Goal: Book appointment/travel/reservation

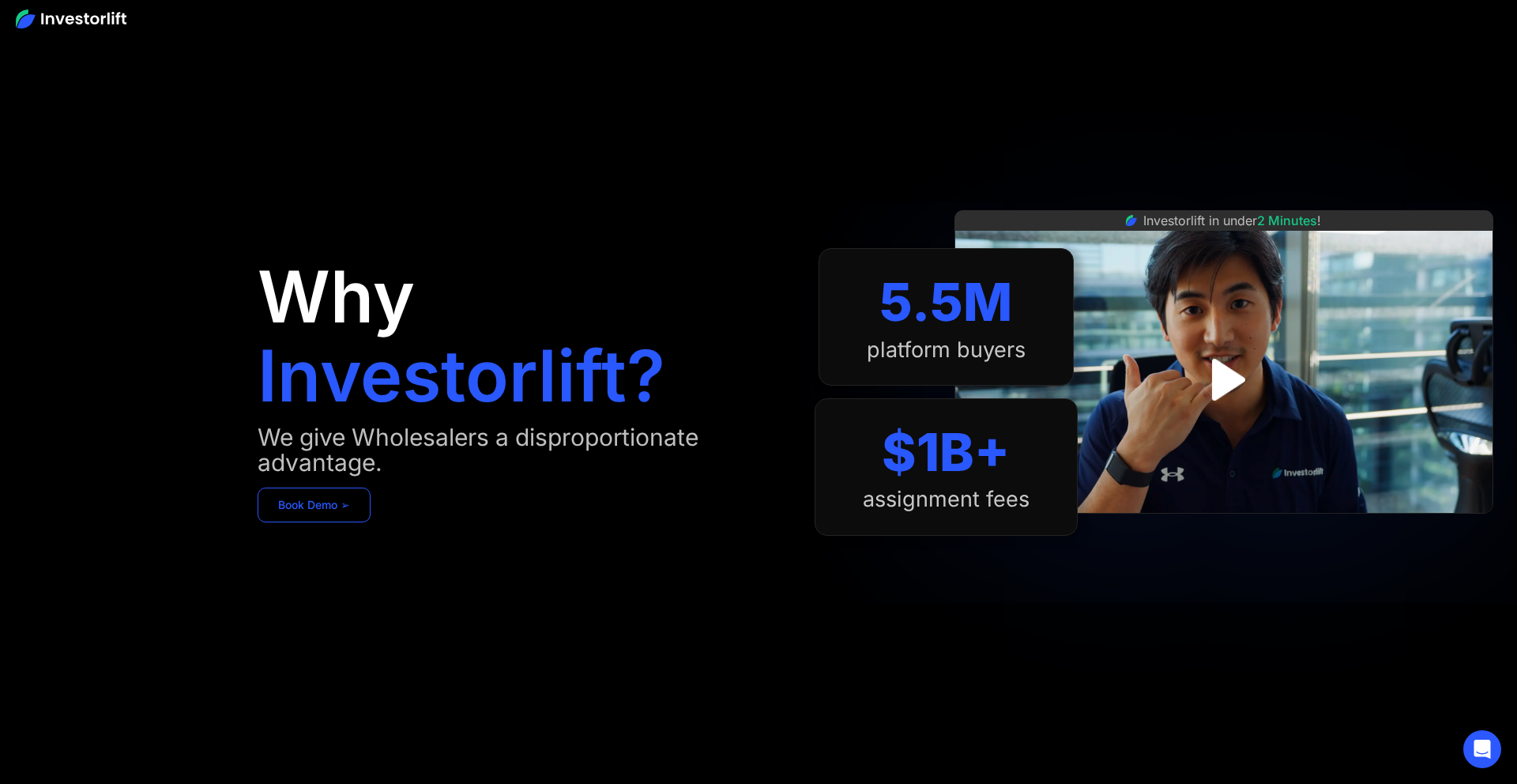
click at [338, 499] on link "Book Demo ➢" at bounding box center [314, 504] width 113 height 34
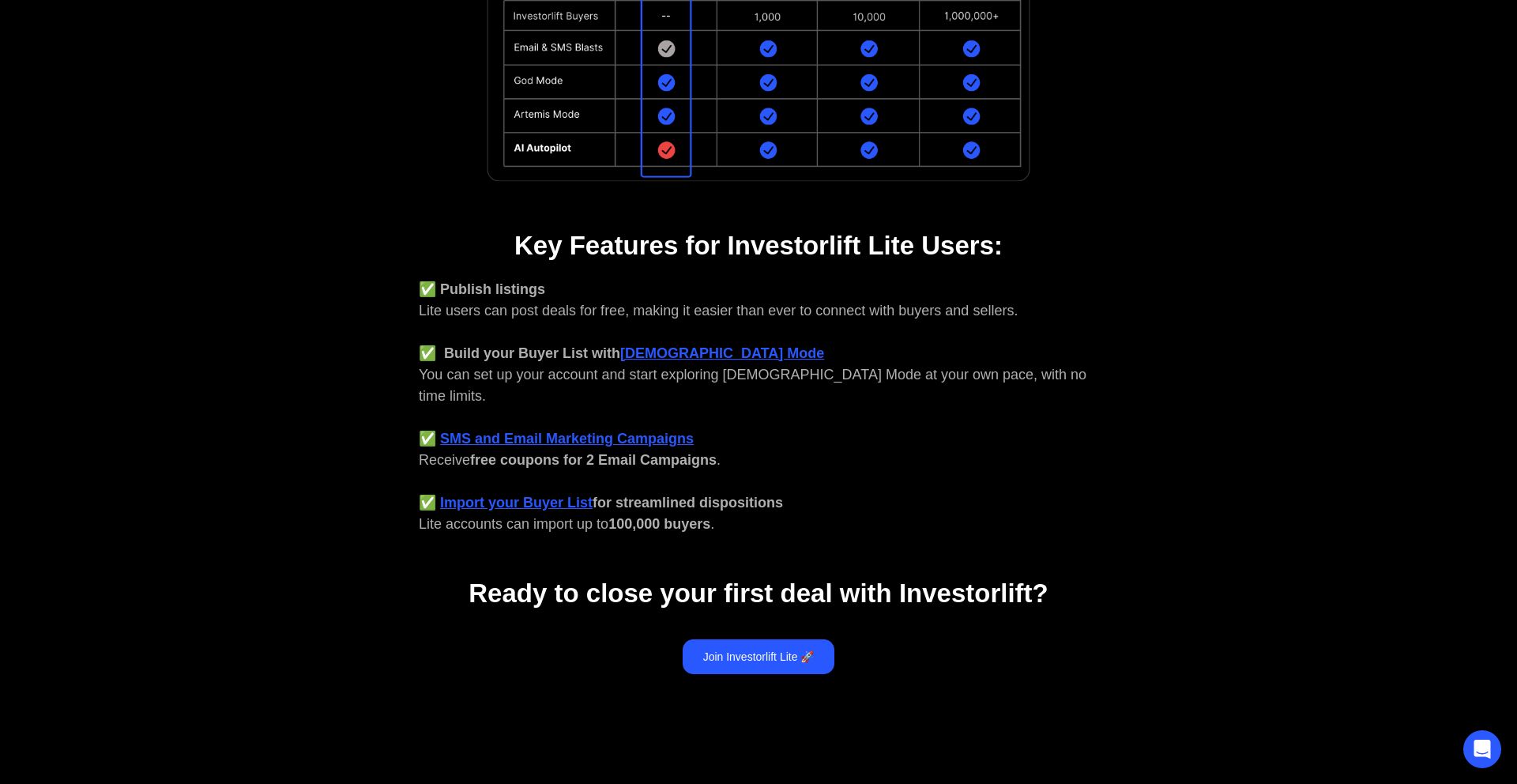
scroll to position [529, 0]
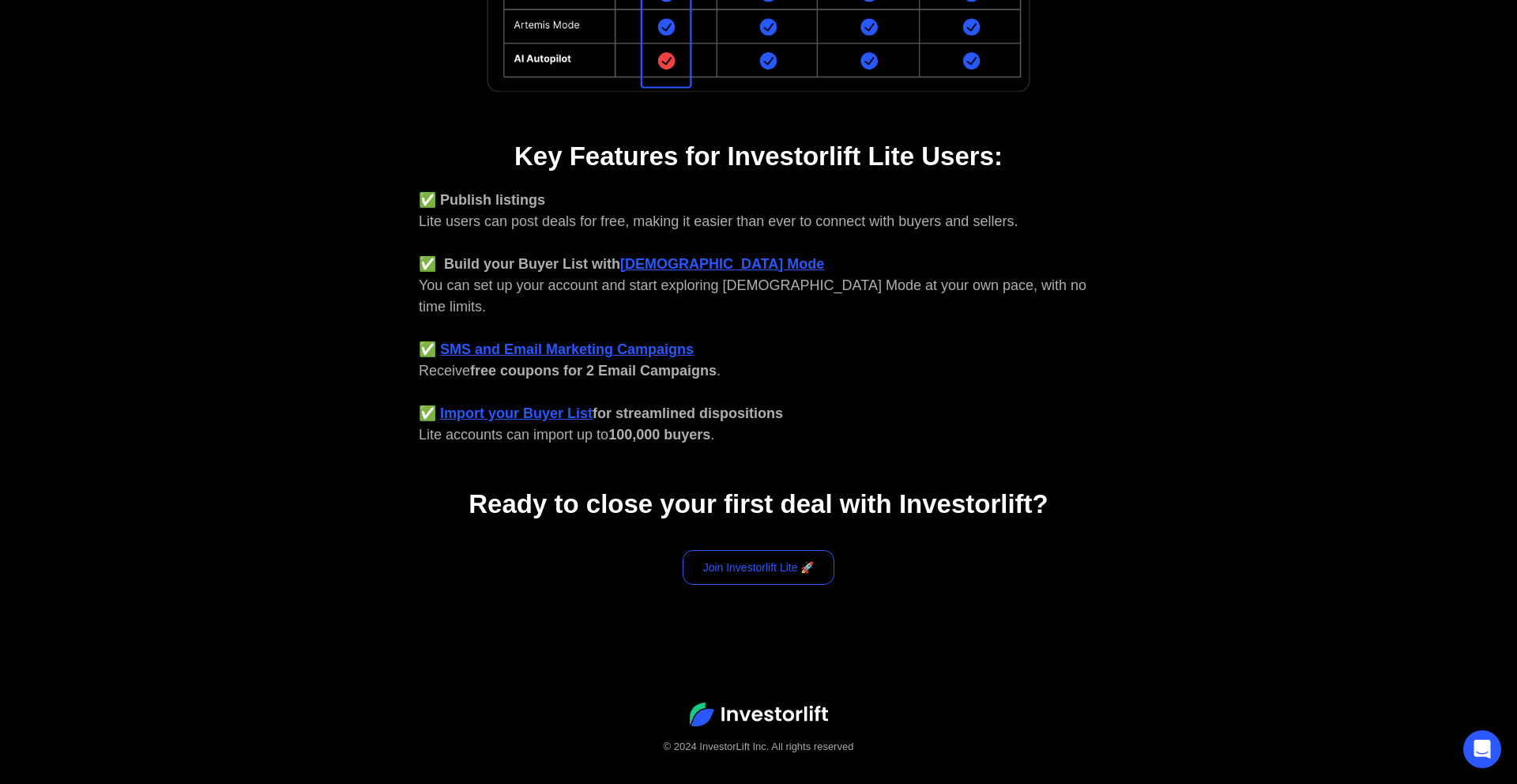
click at [794, 550] on link "Join Investorlift Lite 🚀" at bounding box center [758, 567] width 153 height 34
